Goal: Check status: Check status

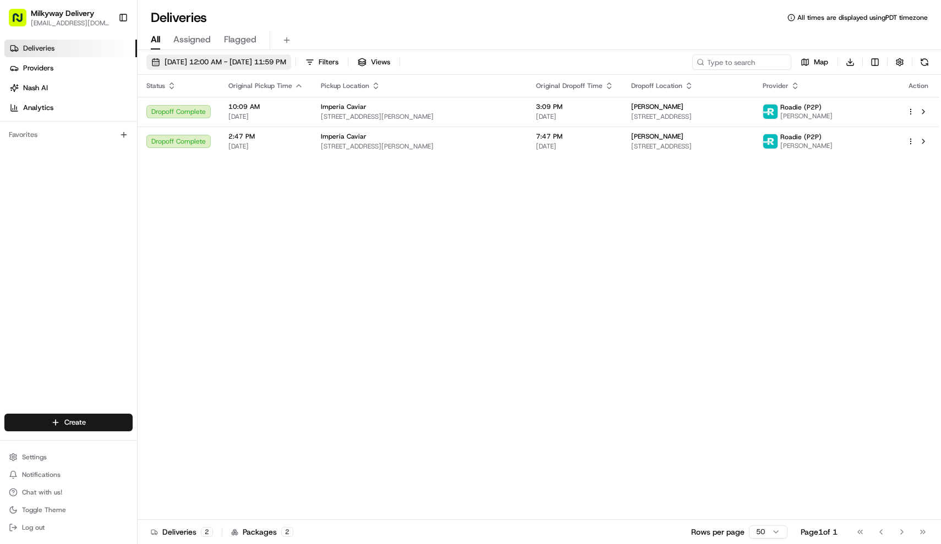
click at [216, 54] on button "[DATE] 12:00 AM - [DATE] 11:59 PM" at bounding box center [218, 61] width 145 height 15
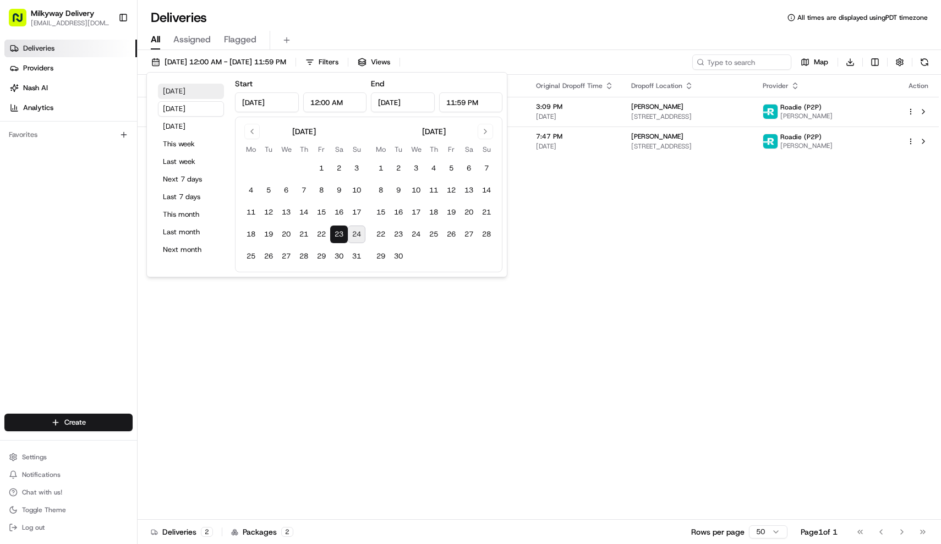
click at [192, 99] on button "[DATE]" at bounding box center [191, 91] width 66 height 15
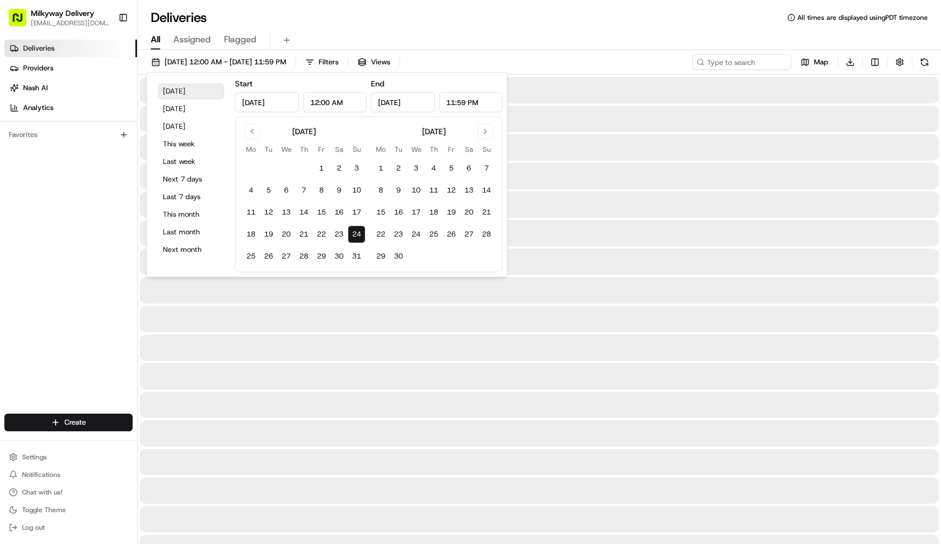
type input "[DATE]"
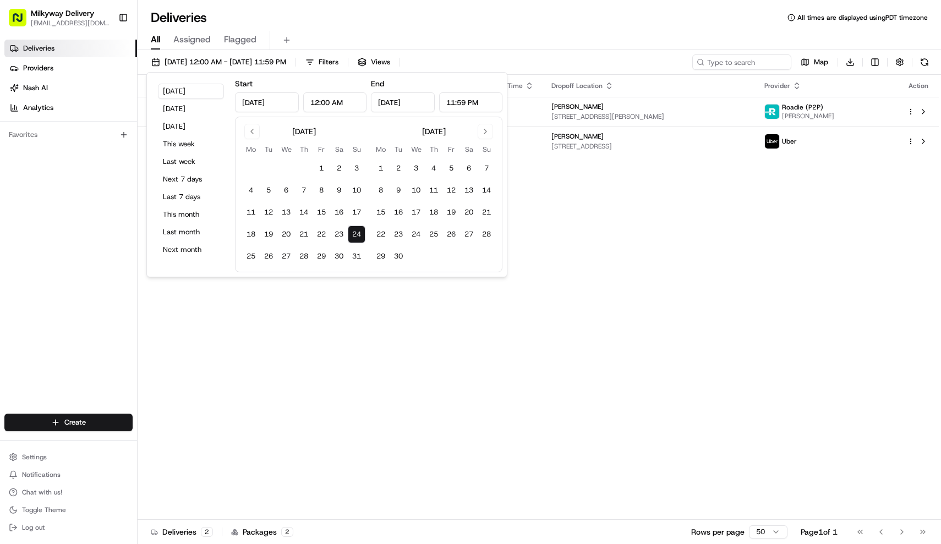
click at [487, 14] on div "Deliveries All times are displayed using PDT timezone" at bounding box center [540, 18] width 804 height 18
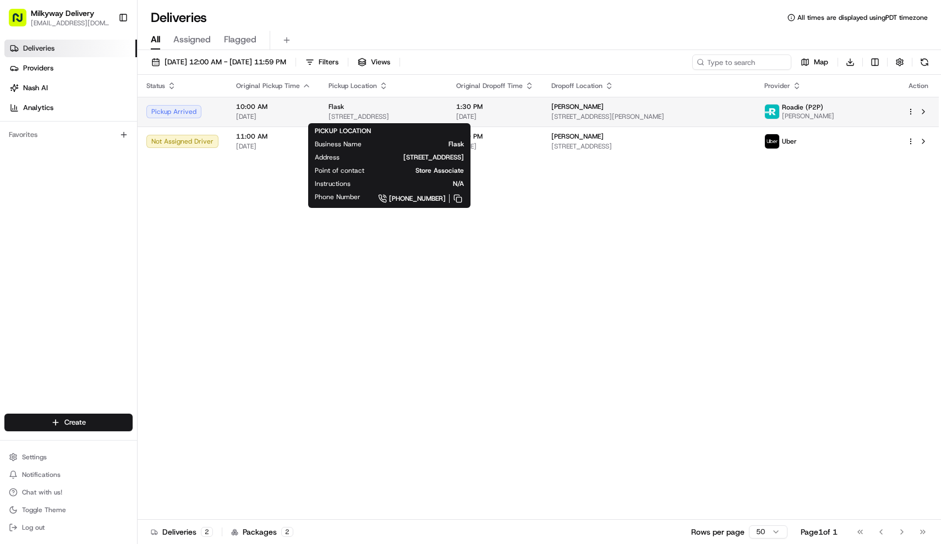
click at [416, 113] on span "[STREET_ADDRESS]" at bounding box center [384, 116] width 110 height 9
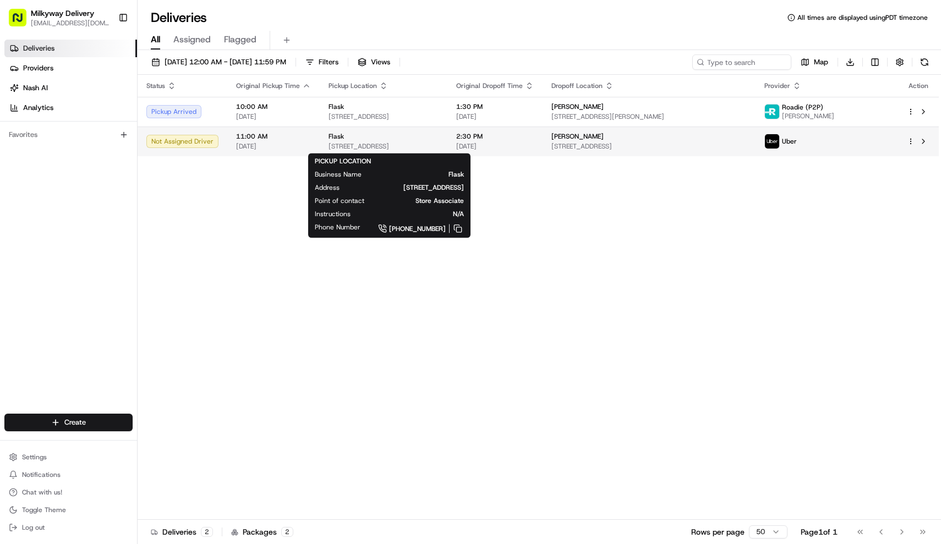
click at [408, 147] on span "[STREET_ADDRESS]" at bounding box center [384, 146] width 110 height 9
